Goal: Task Accomplishment & Management: Manage account settings

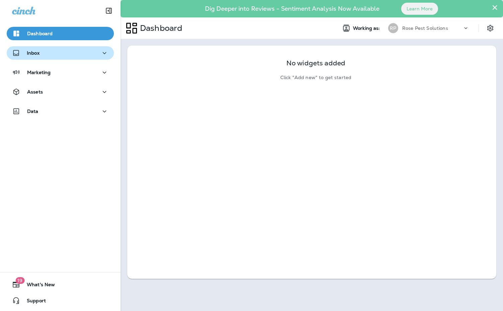
click at [49, 57] on button "Inbox" at bounding box center [60, 52] width 107 height 13
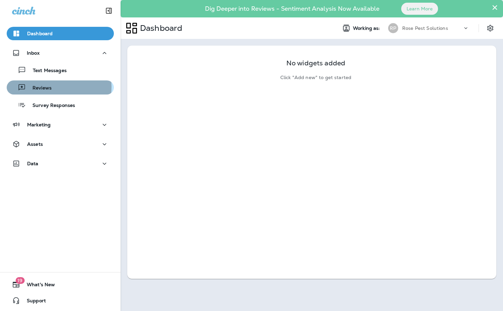
click at [54, 87] on div "Reviews" at bounding box center [60, 87] width 102 height 10
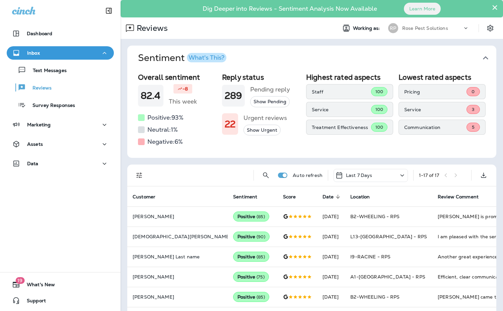
click at [482, 56] on icon "button" at bounding box center [485, 58] width 11 height 11
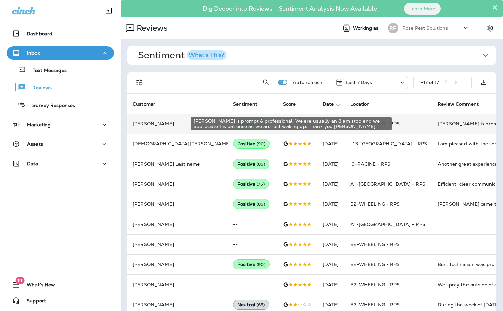
click at [438, 123] on div "[PERSON_NAME] is prompt & professional. We are usually an 8 am stop and we appr…" at bounding box center [483, 123] width 90 height 7
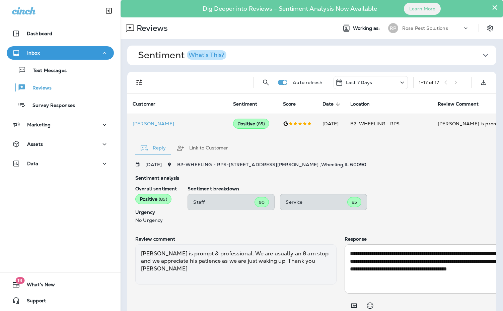
scroll to position [27, 0]
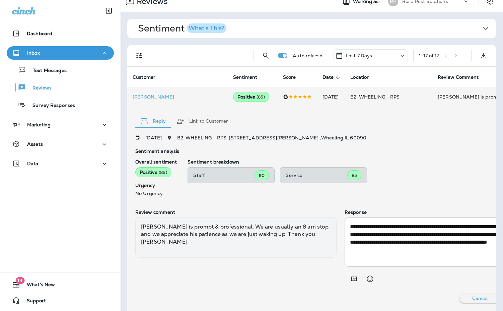
click at [413, 148] on div "**********" at bounding box center [340, 219] width 410 height 168
click at [40, 88] on p "Reviews" at bounding box center [39, 88] width 26 height 6
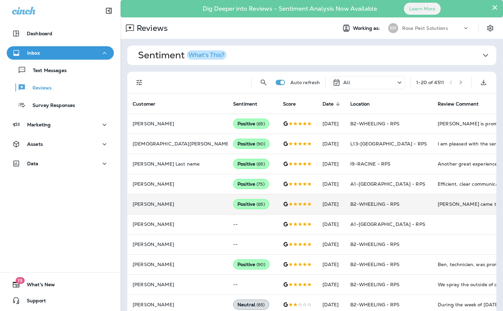
click at [432, 208] on td "[PERSON_NAME] came the next morning and treated our the inside of our home for …" at bounding box center [482, 204] width 100 height 20
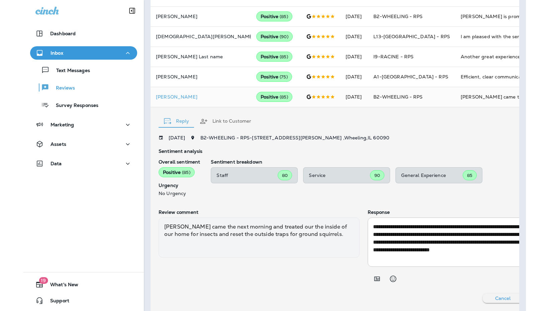
scroll to position [107, 0]
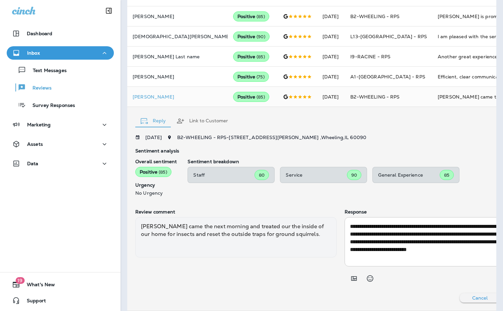
click at [391, 135] on div "[DATE] B2-WHEELING - RPS - [STREET_ADDRESS][PERSON_NAME]" at bounding box center [340, 137] width 410 height 5
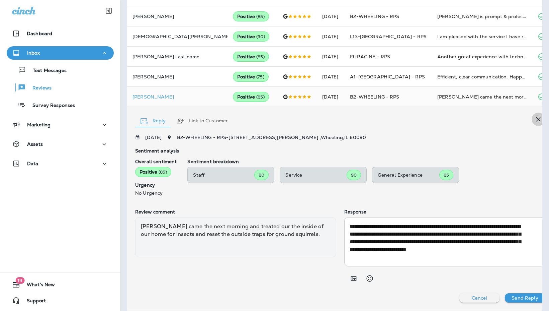
click at [503, 120] on icon "button" at bounding box center [539, 119] width 4 height 4
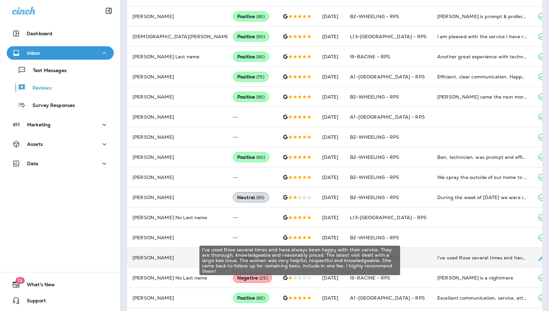
click at [438, 254] on div "I’ve used Rose several times and have always been happy with their service. The…" at bounding box center [483, 257] width 90 height 7
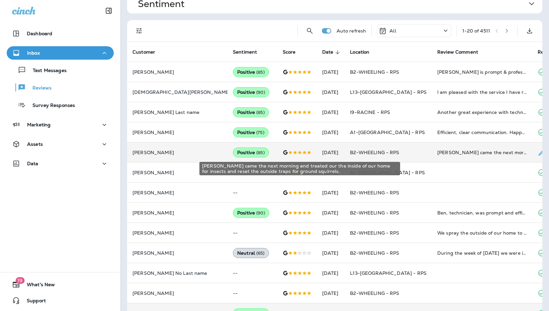
scroll to position [0, 0]
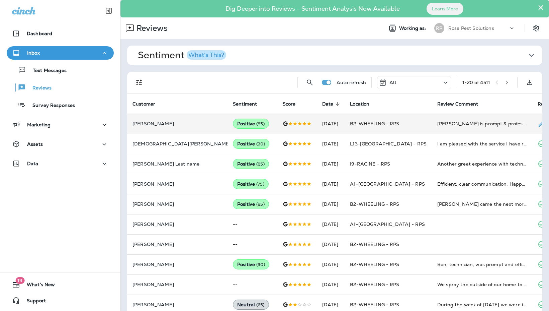
click at [452, 128] on td "[PERSON_NAME] is prompt & professional. We are usually an 8 am stop and we appr…" at bounding box center [482, 124] width 100 height 20
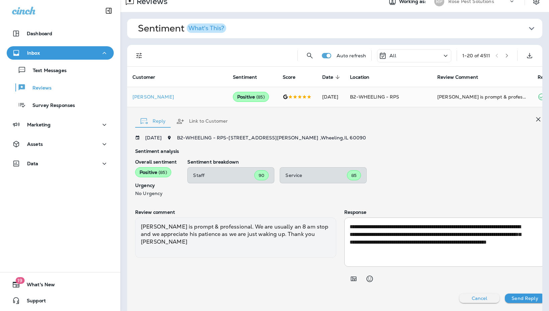
click at [503, 122] on icon "button" at bounding box center [539, 119] width 8 height 8
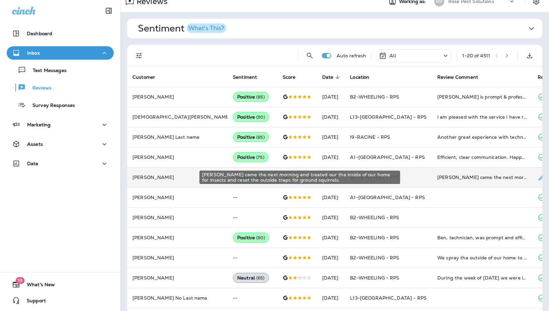
click at [438, 177] on div "[PERSON_NAME] came the next morning and treated our the inside of our home for …" at bounding box center [483, 177] width 90 height 7
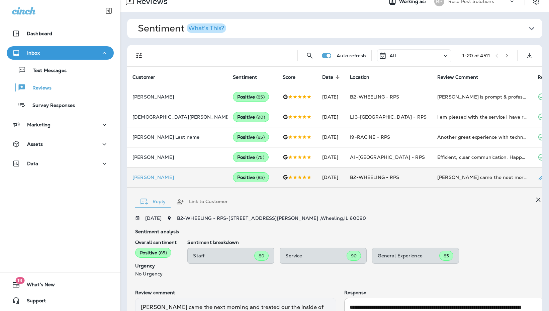
scroll to position [107, 0]
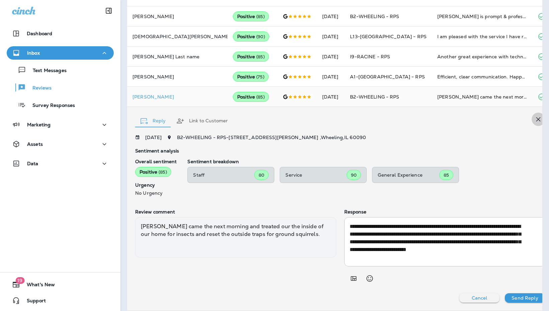
click at [503, 121] on icon "button" at bounding box center [539, 119] width 8 height 8
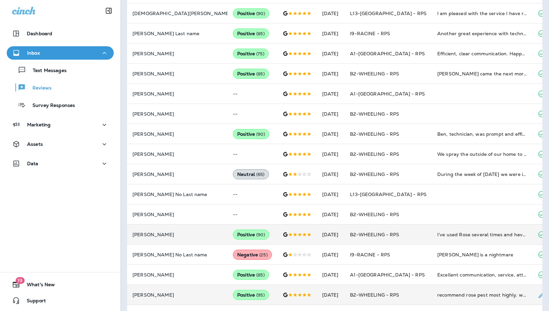
scroll to position [174, 0]
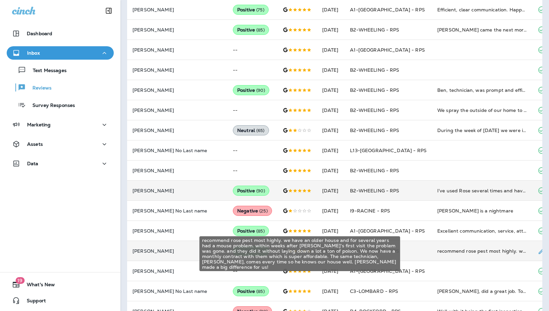
click at [441, 253] on div "recommend rose pest most highly. we have an older house and for several years h…" at bounding box center [483, 250] width 90 height 7
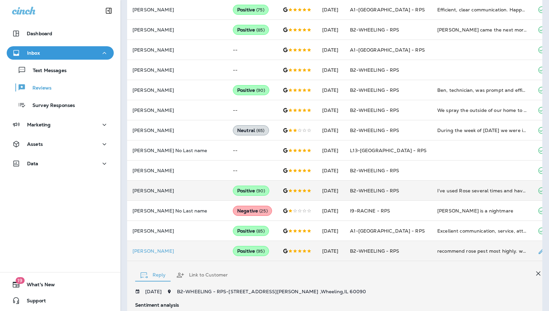
scroll to position [336, 0]
